Goal: Transaction & Acquisition: Purchase product/service

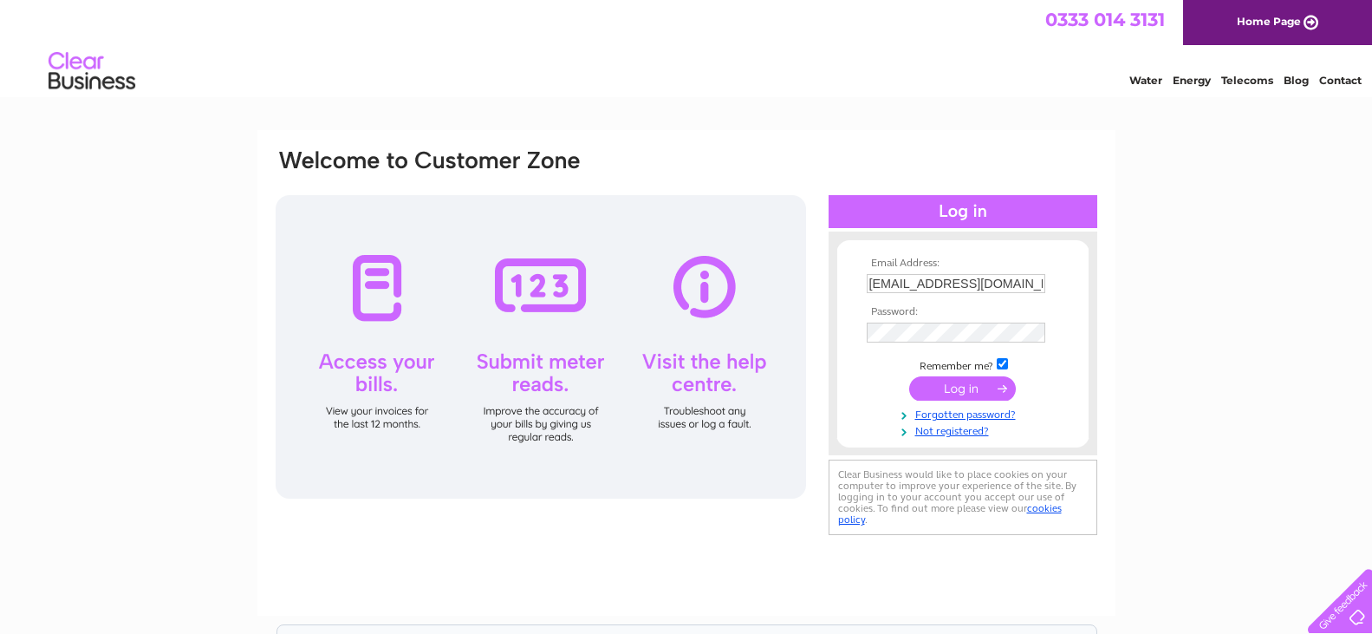
click at [965, 391] on input "submit" at bounding box center [962, 388] width 107 height 24
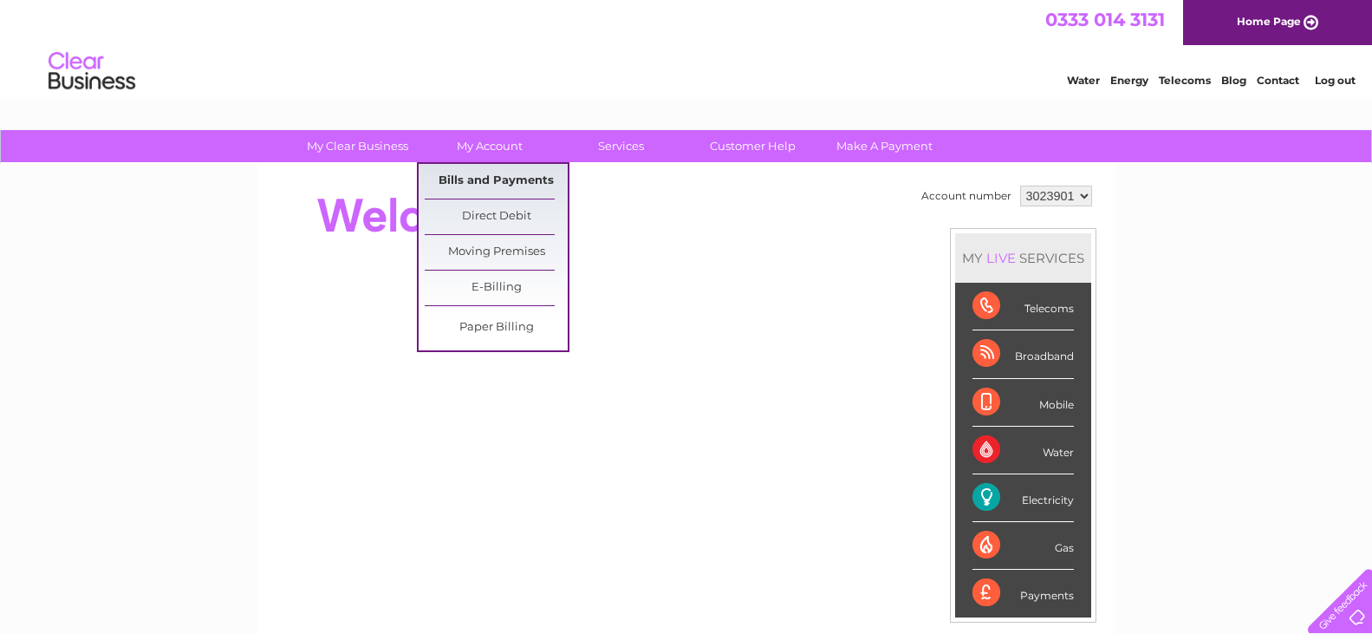
click at [492, 176] on link "Bills and Payments" at bounding box center [496, 181] width 143 height 35
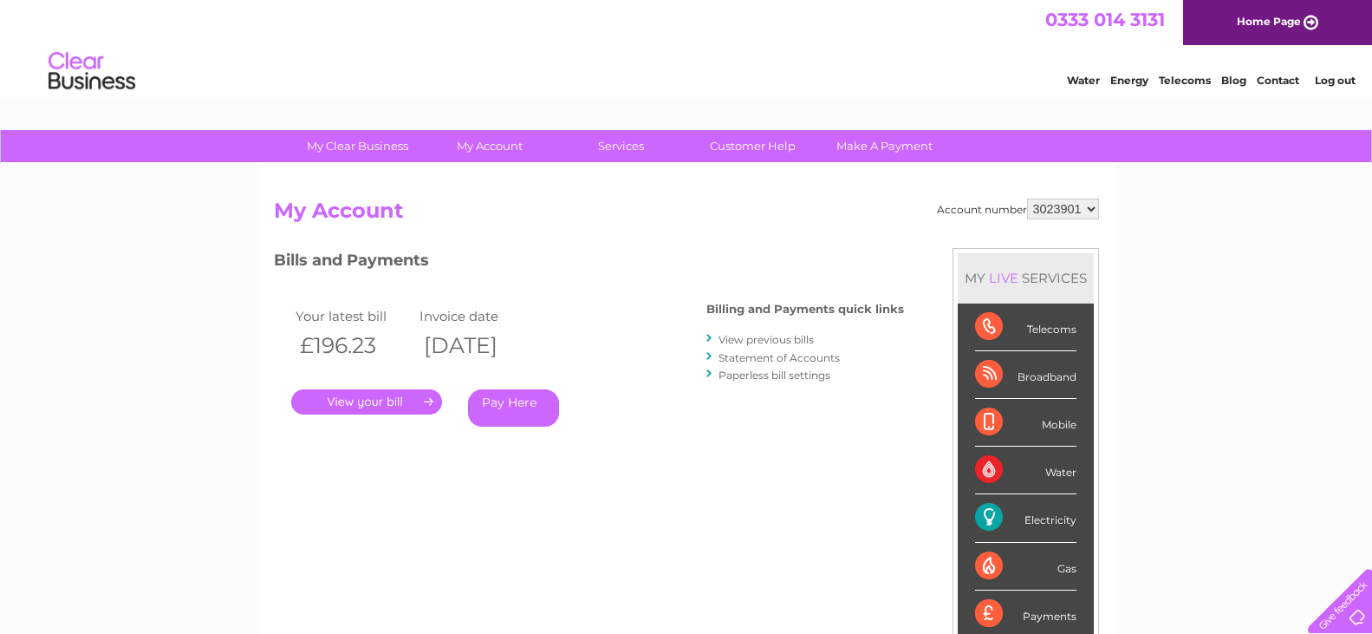
click at [751, 342] on link "View previous bills" at bounding box center [766, 339] width 95 height 13
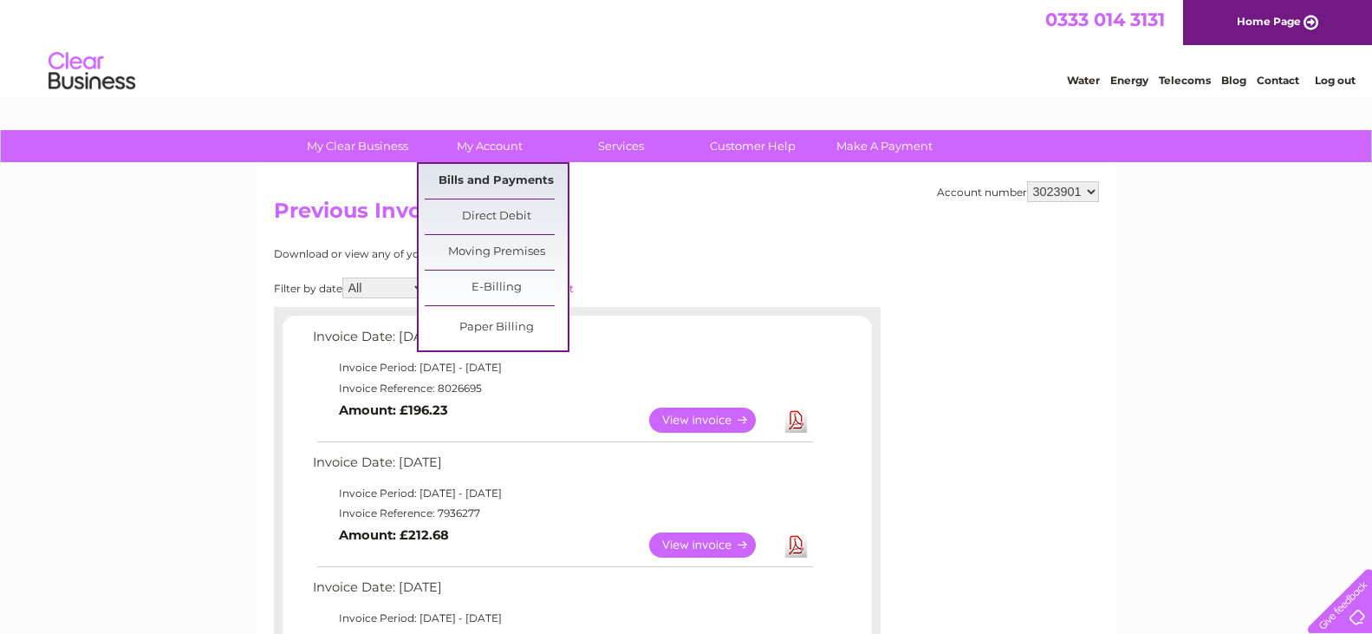
click at [498, 181] on link "Bills and Payments" at bounding box center [496, 181] width 143 height 35
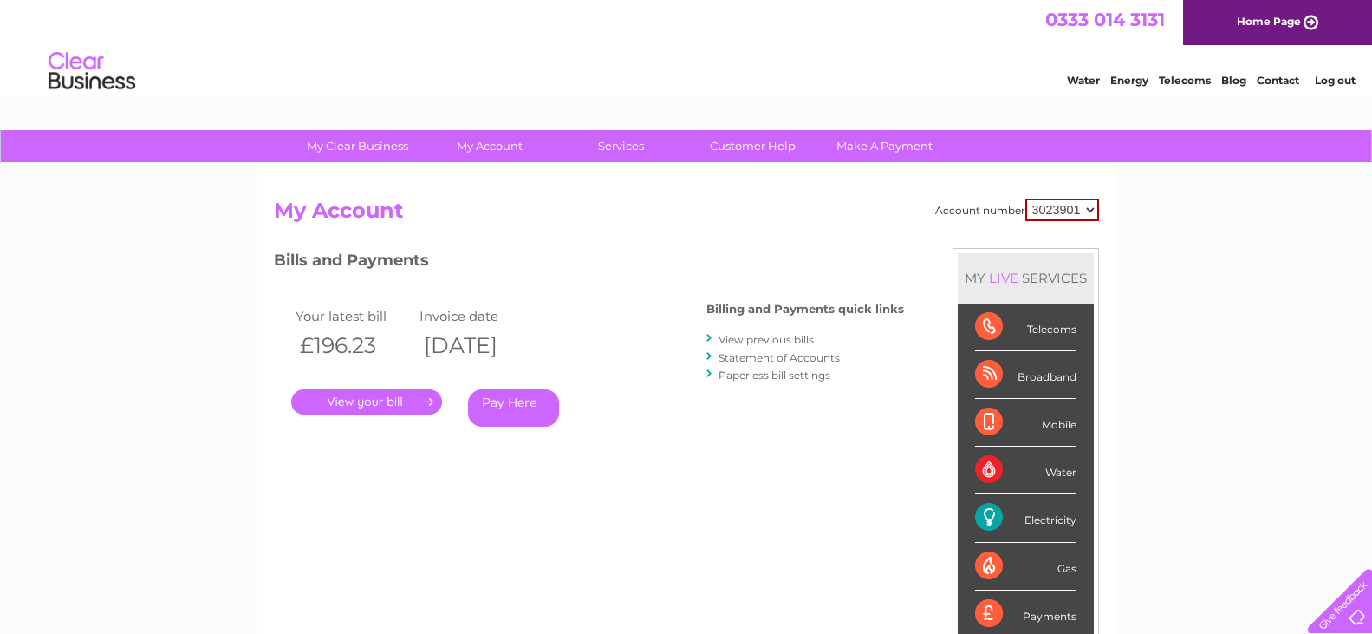
click at [526, 406] on link "Pay Here" at bounding box center [513, 407] width 91 height 37
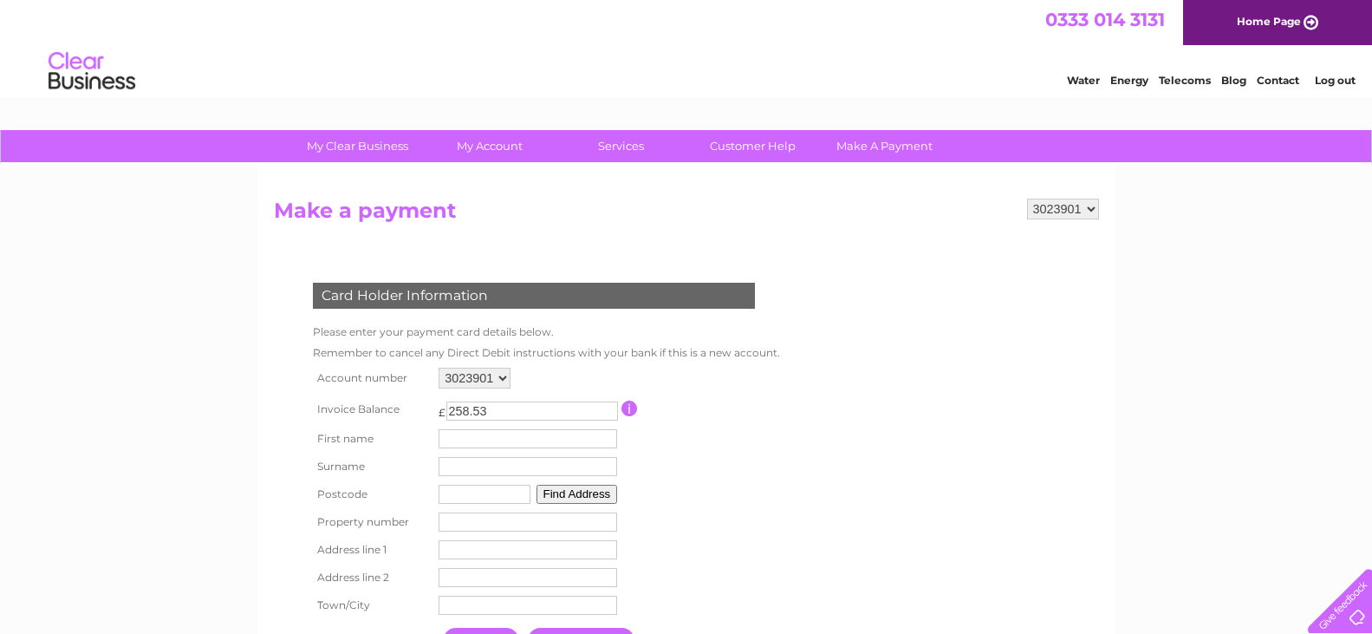
click at [1335, 78] on link "Log out" at bounding box center [1335, 80] width 41 height 13
